Goal: Task Accomplishment & Management: Complete application form

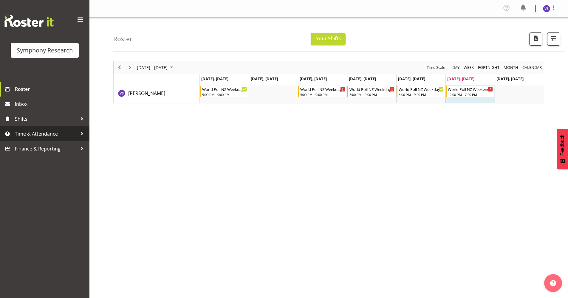
click at [49, 134] on span "Time & Attendance" at bounding box center [46, 133] width 63 height 9
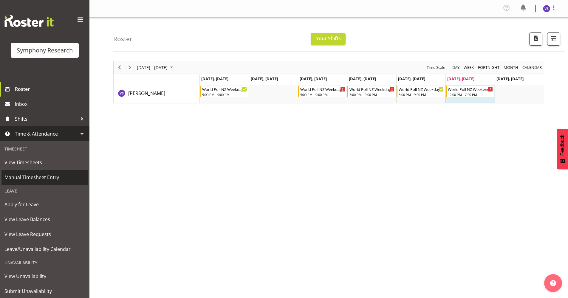
click at [50, 180] on span "Manual Timesheet Entry" at bounding box center [44, 177] width 81 height 9
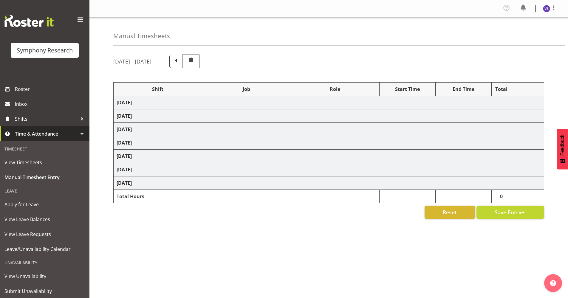
select select "41604"
select select "10527"
select select "47"
select select "41604"
select select "10527"
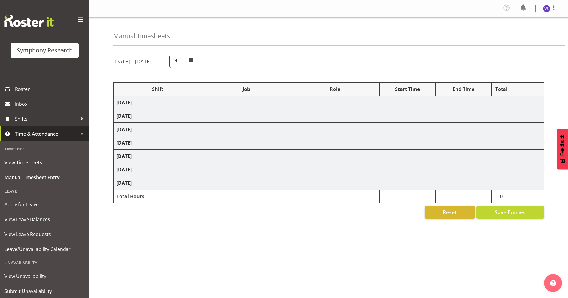
select select "47"
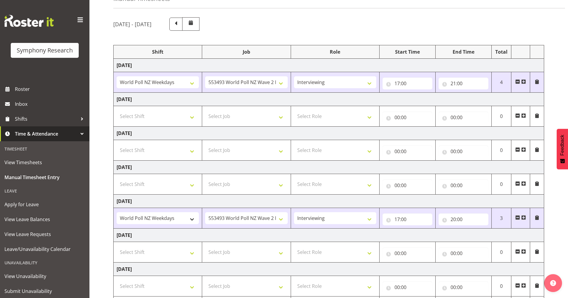
scroll to position [74, 0]
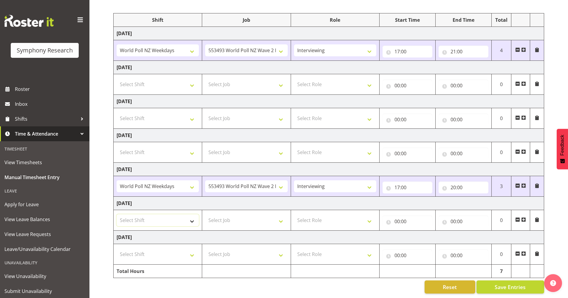
click at [192, 219] on select "Select Shift !!Weekend Residential (Roster IT Shift Label) *Business 9/10am ~ 4…" at bounding box center [158, 220] width 82 height 12
select select "41319"
click at [117, 214] on select "Select Shift !!Weekend Residential (Roster IT Shift Label) *Business 9/10am ~ 4…" at bounding box center [158, 220] width 82 height 12
click at [282, 216] on select "Select Job 550060 IF Admin 553492 World Poll Aus Wave 2 Main 2025 553493 World …" at bounding box center [246, 220] width 82 height 12
select select "10527"
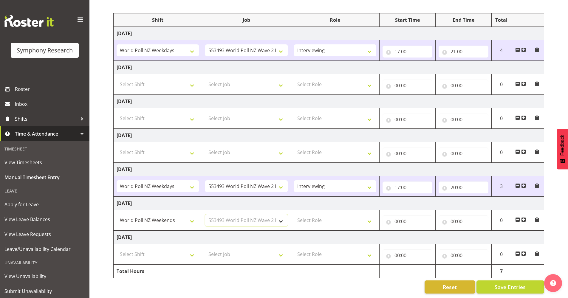
click at [205, 214] on select "Select Job 550060 IF Admin 553492 World Poll Aus Wave 2 Main 2025 553493 World …" at bounding box center [246, 220] width 82 height 12
drag, startPoint x: 371, startPoint y: 214, endPoint x: 367, endPoint y: 214, distance: 4.2
click at [371, 214] on select "Select Role Briefing Interviewing" at bounding box center [335, 220] width 82 height 12
select select "47"
click at [294, 214] on select "Select Role Briefing Interviewing" at bounding box center [335, 220] width 82 height 12
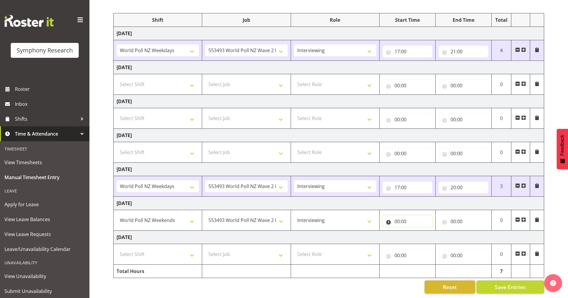
click at [399, 217] on input "00:00" at bounding box center [408, 222] width 50 height 12
click at [423, 235] on select "00 01 02 03 04 05 06 07 08 09 10 11 12 13 14 15 16 17 18 19 20 21 22 23" at bounding box center [423, 237] width 13 height 12
select select "12"
click at [417, 231] on select "00 01 02 03 04 05 06 07 08 09 10 11 12 13 14 15 16 17 18 19 20 21 22 23" at bounding box center [423, 237] width 13 height 12
type input "12:00"
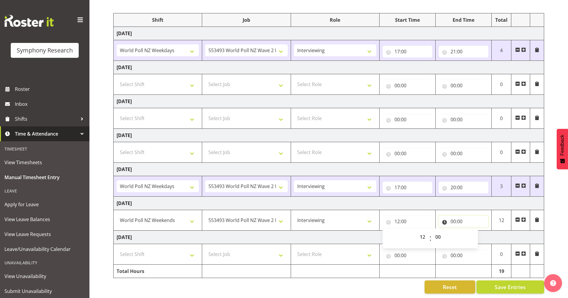
click at [452, 216] on input "00:00" at bounding box center [464, 222] width 50 height 12
click at [477, 231] on select "00 01 02 03 04 05 06 07 08 09 10 11 12 13 14 15 16 17 18 19 20 21 22 23" at bounding box center [479, 237] width 13 height 12
select select "19"
click at [473, 231] on select "00 01 02 03 04 05 06 07 08 09 10 11 12 13 14 15 16 17 18 19 20 21 22 23" at bounding box center [479, 237] width 13 height 12
type input "19:00"
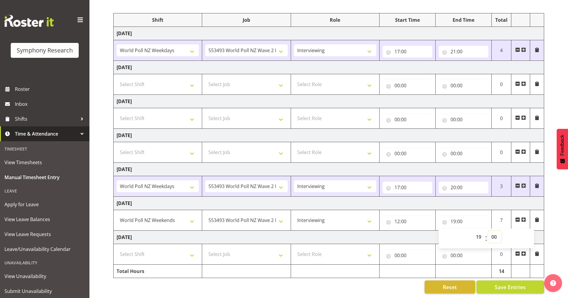
click at [494, 233] on select "00 01 02 03 04 05 06 07 08 09 10 11 12 13 14 15 16 17 18 19 20 21 22 23 24 25 2…" at bounding box center [494, 237] width 13 height 12
select select "8"
click at [488, 231] on select "00 01 02 03 04 05 06 07 08 09 10 11 12 13 14 15 16 17 18 19 20 21 22 23 24 25 2…" at bounding box center [494, 237] width 13 height 12
type input "19:08"
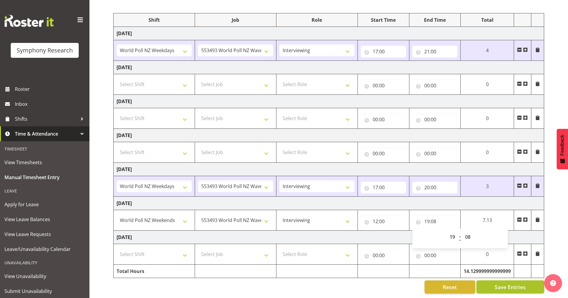
click at [514, 283] on span "Save Entries" at bounding box center [510, 287] width 31 height 8
